Goal: Find specific page/section: Locate a particular part of the current website

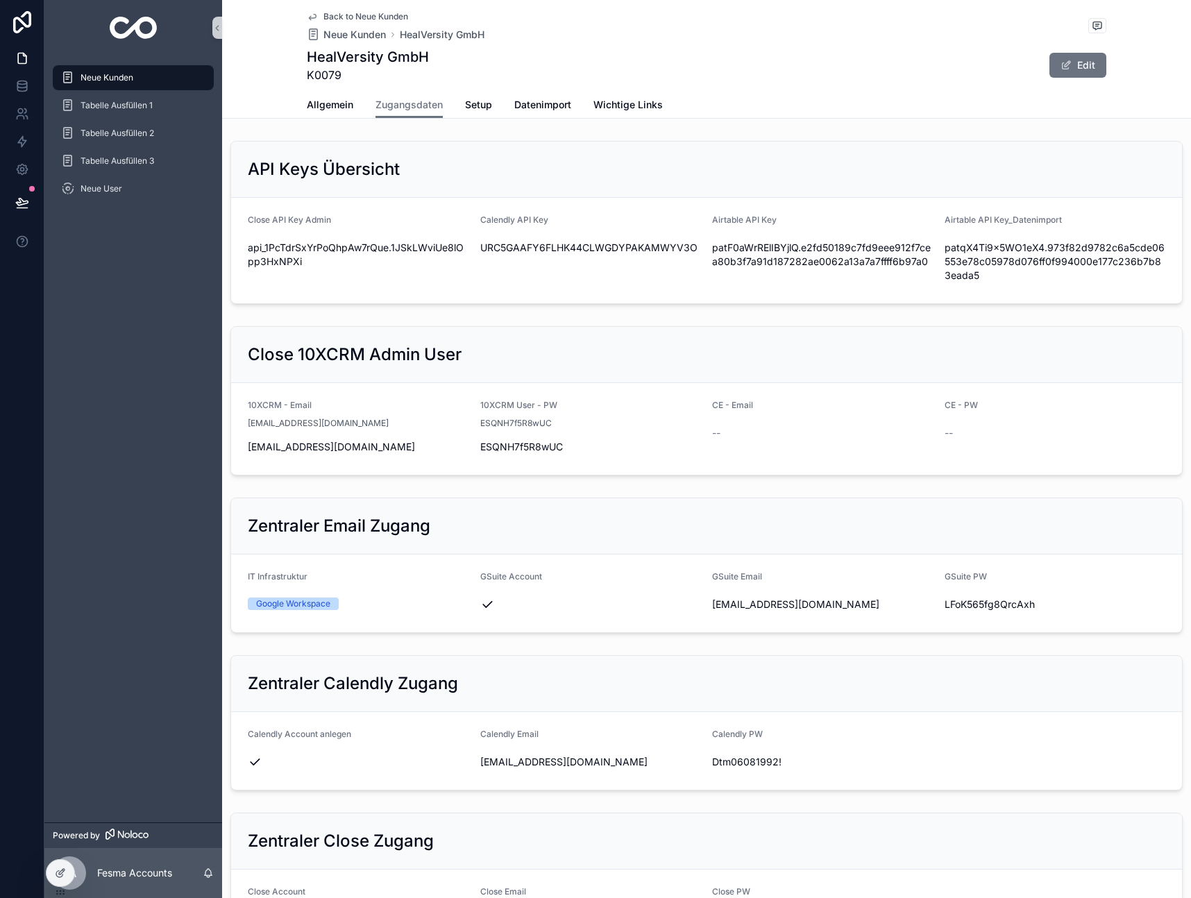
scroll to position [598, 0]
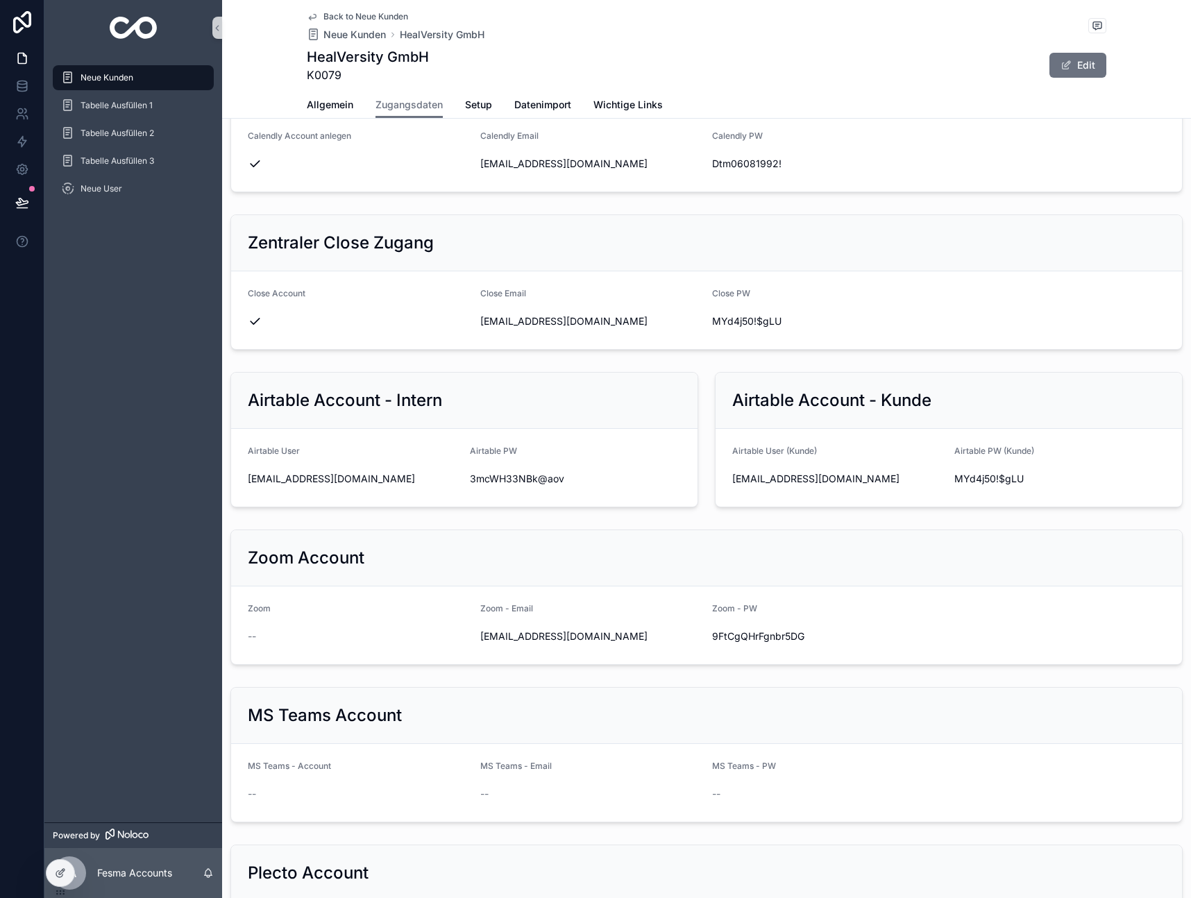
click at [146, 79] on div "Neue Kunden" at bounding box center [133, 78] width 144 height 22
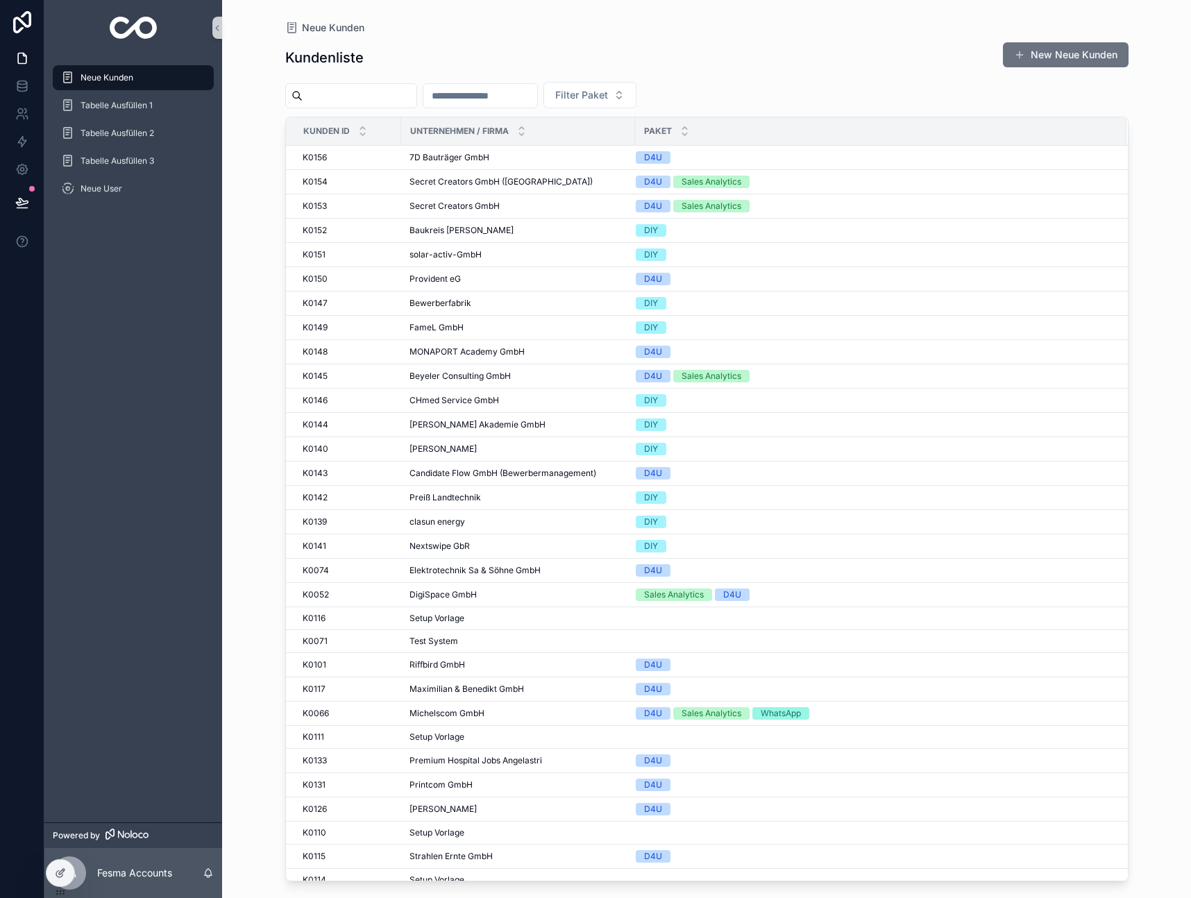
click at [356, 101] on input "scrollable content" at bounding box center [360, 95] width 114 height 19
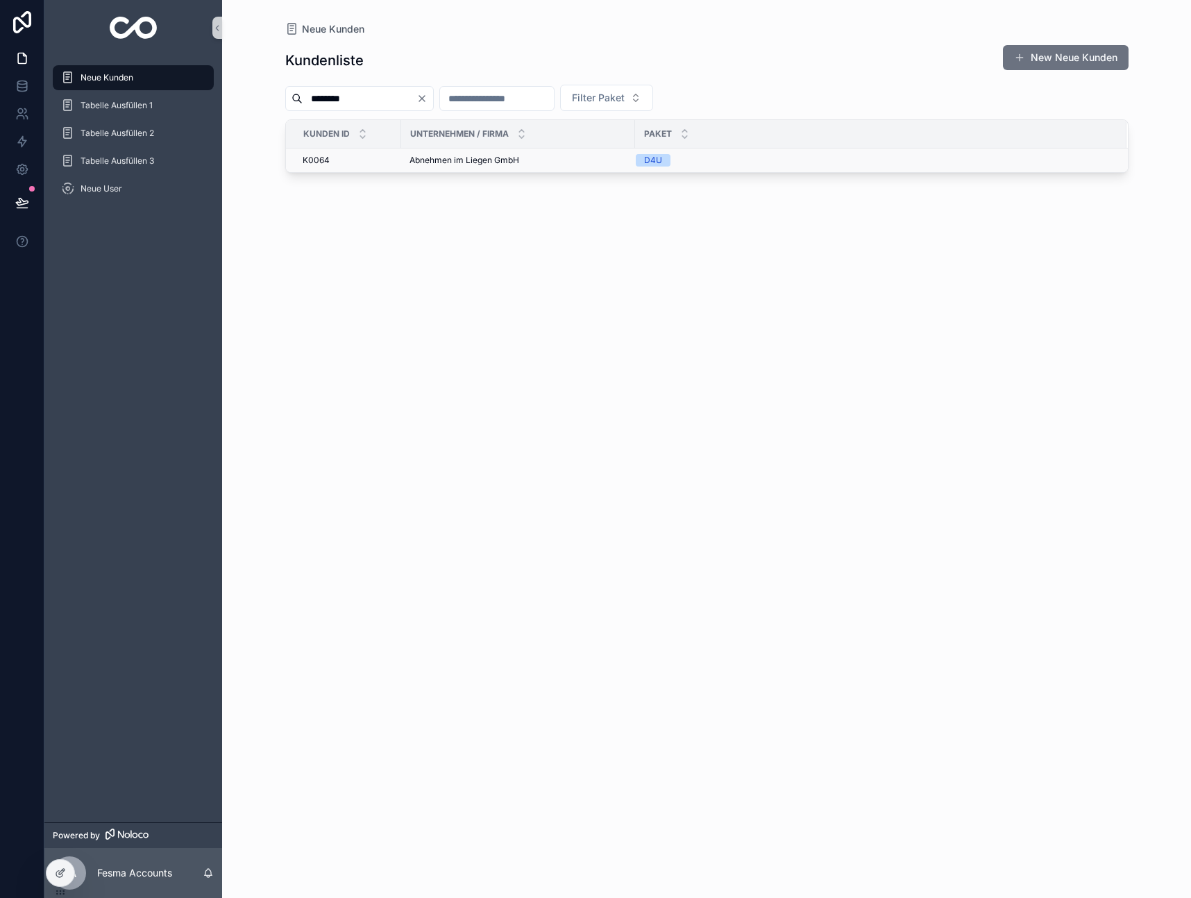
type input "********"
click at [476, 158] on span "Abnehmen im Liegen GmbH" at bounding box center [464, 160] width 110 height 11
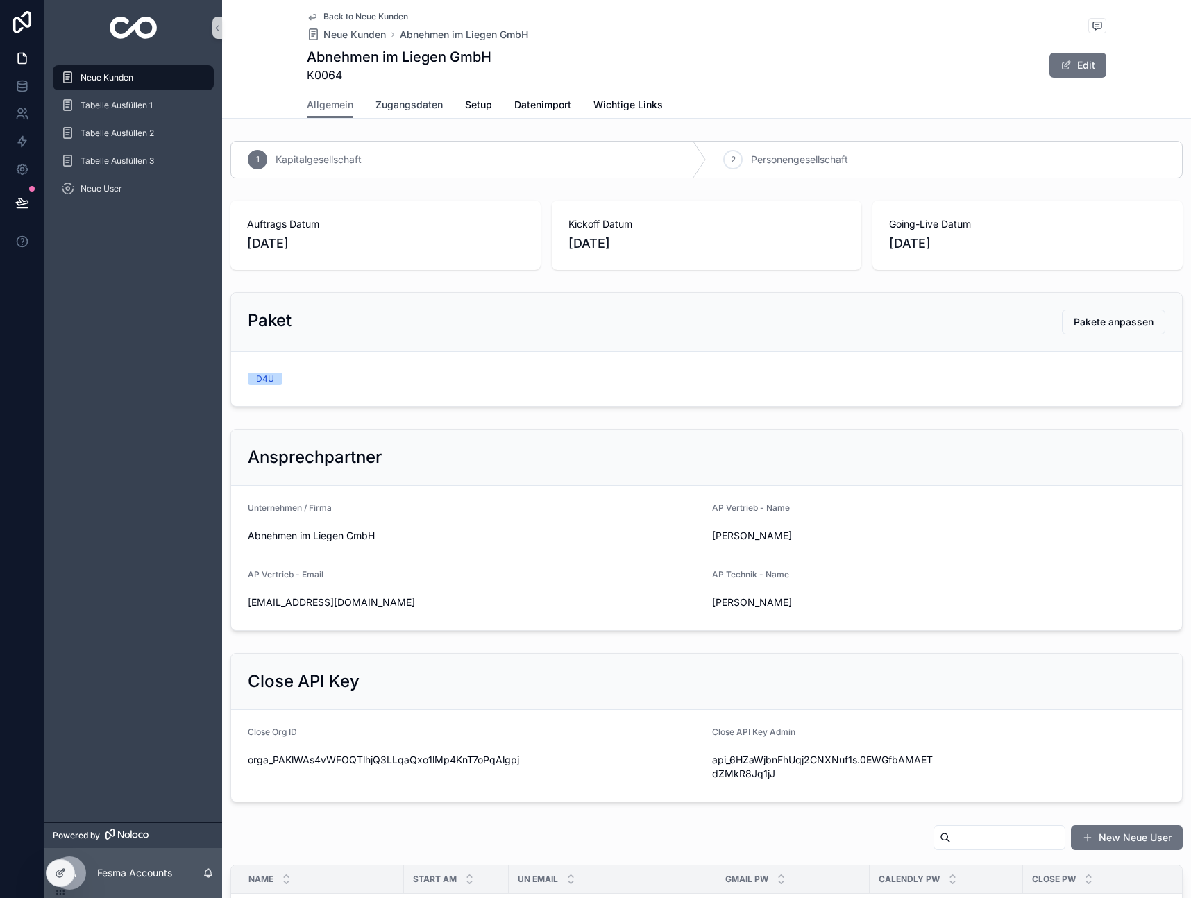
click at [391, 102] on span "Zugangsdaten" at bounding box center [408, 105] width 67 height 14
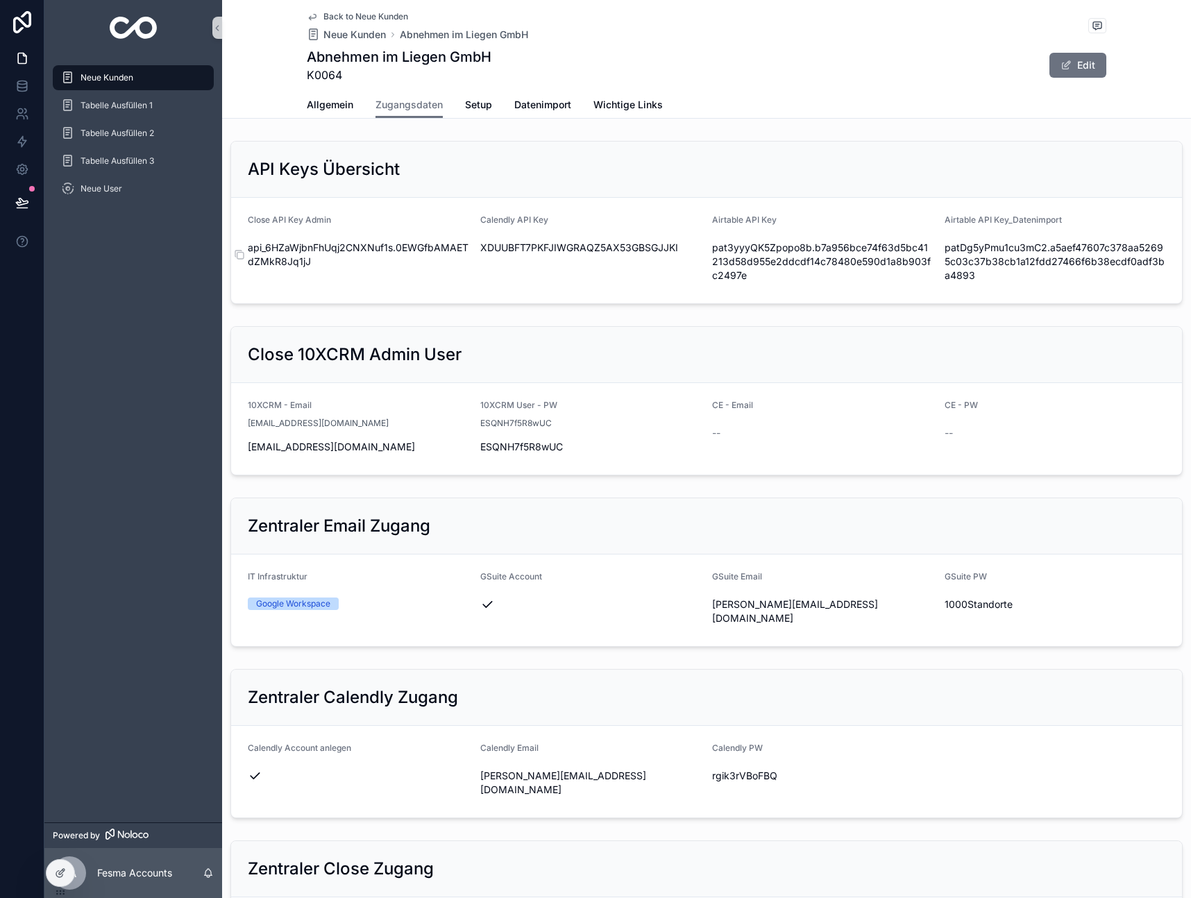
click at [279, 245] on span "api_6HZaWjbnFhUqj2CNXNuf1s.0EWGfbAMAETdZMkR8Jq1jJ" at bounding box center [358, 255] width 221 height 28
click at [280, 245] on span "api_6HZaWjbnFhUqj2CNXNuf1s.0EWGfbAMAETdZMkR8Jq1jJ" at bounding box center [358, 255] width 221 height 28
copy div "api_6HZaWjbnFhUqj2CNXNuf1s.0EWGfbAMAETdZMkR8Jq1jJ"
